Goal: Find specific page/section

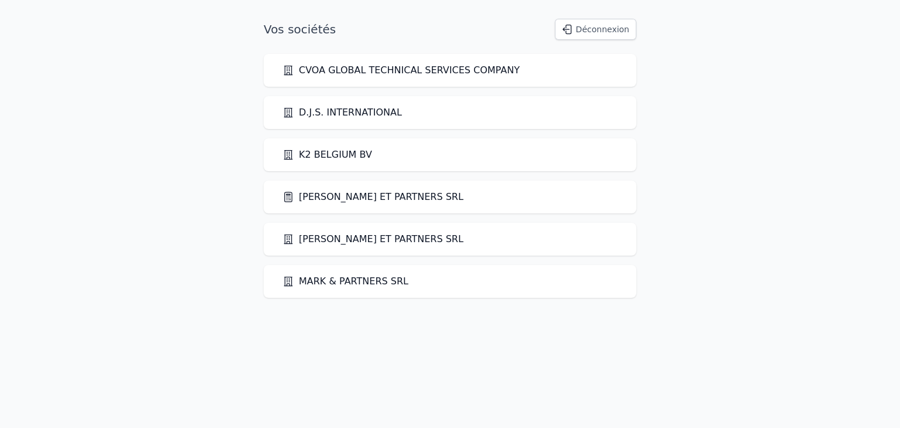
click at [328, 198] on link "[PERSON_NAME] ET PARTNERS SRL" at bounding box center [373, 197] width 181 height 14
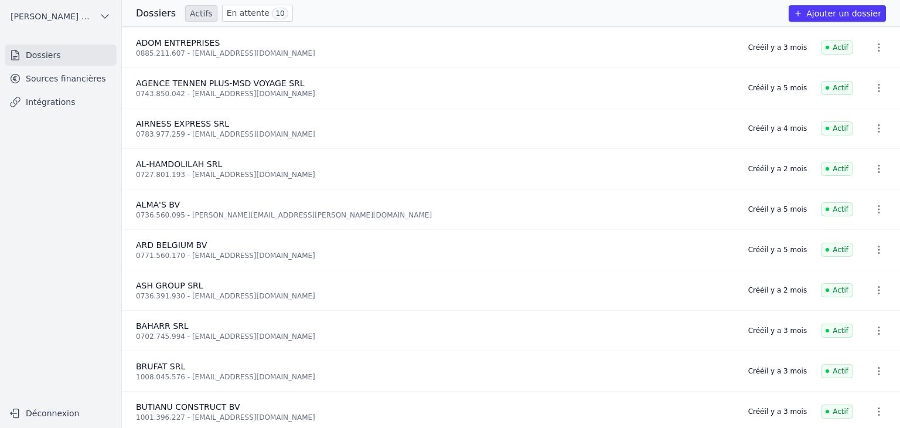
click at [64, 86] on link "Sources financières" at bounding box center [61, 78] width 112 height 21
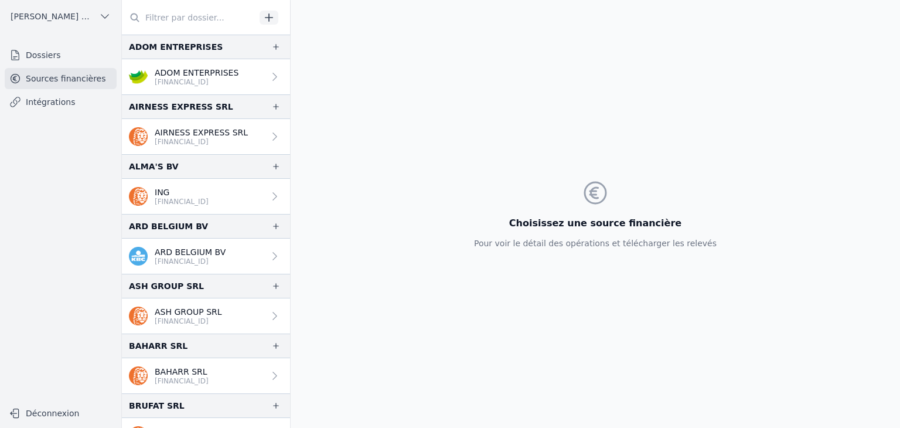
click at [209, 203] on p "[FINANCIAL_ID]" at bounding box center [182, 201] width 54 height 9
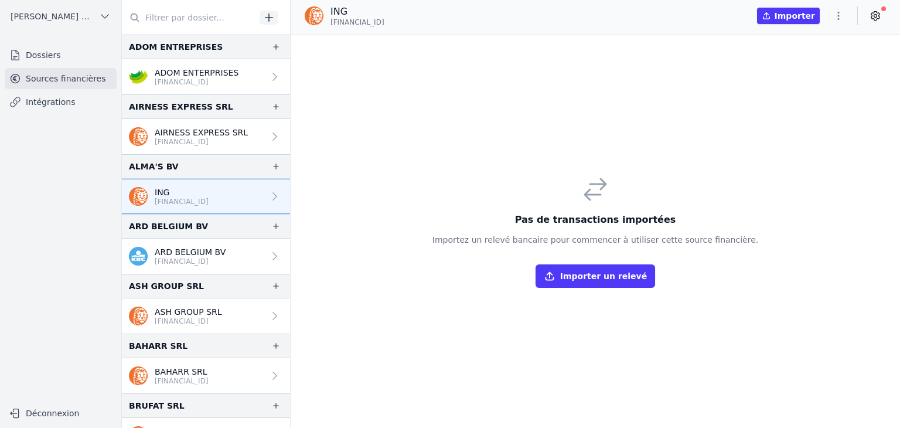
click at [875, 16] on icon at bounding box center [876, 16] width 12 height 12
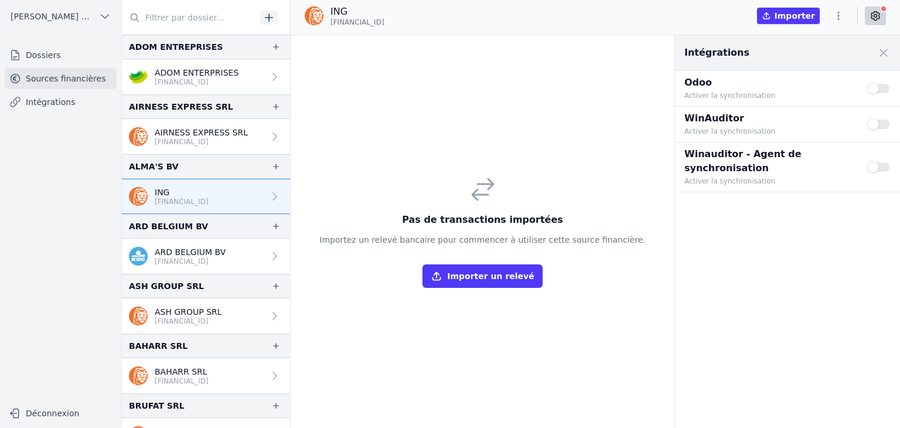
click at [573, 132] on div "Pas de transactions importées Importez un relevé bancaire pour commencer à util…" at bounding box center [483, 231] width 385 height 393
click at [886, 55] on span at bounding box center [884, 53] width 26 height 26
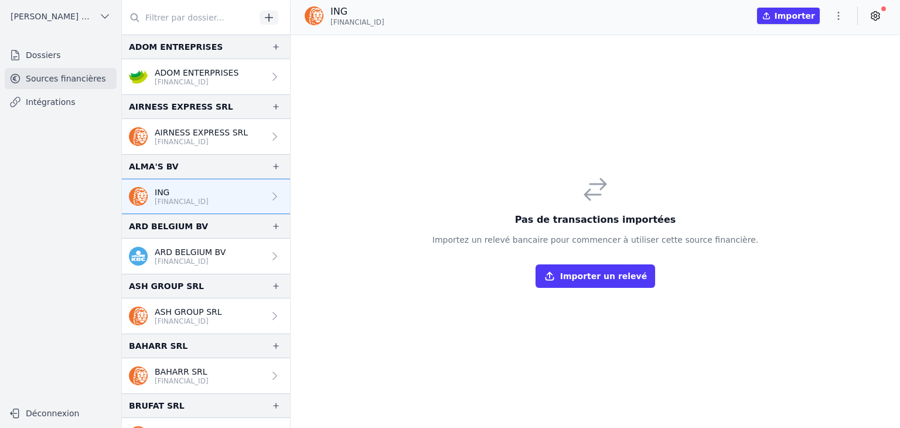
click at [837, 18] on icon "button" at bounding box center [839, 16] width 12 height 12
